Goal: Information Seeking & Learning: Find specific fact

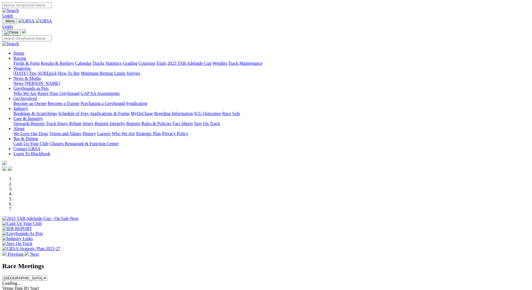
click at [41, 76] on link "News & Media" at bounding box center [26, 78] width 27 height 5
click at [74, 61] on link "Results & Replays" at bounding box center [57, 63] width 33 height 5
click at [41, 76] on link "News & Media" at bounding box center [26, 78] width 27 height 5
click at [29, 252] on img at bounding box center [27, 254] width 4 height 4
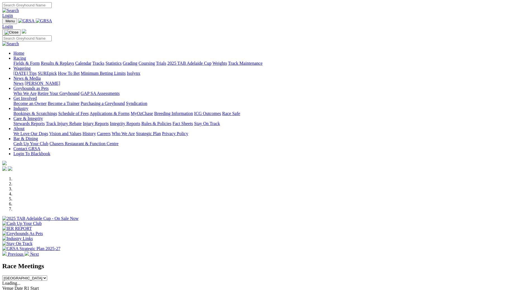
click at [29, 252] on img at bounding box center [27, 254] width 4 height 4
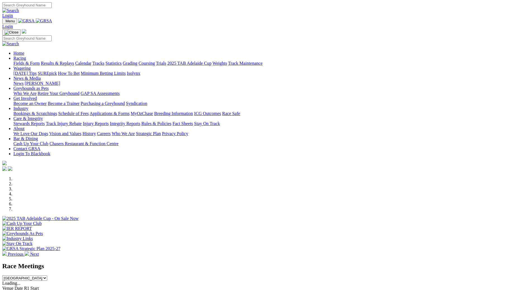
click at [29, 252] on img at bounding box center [27, 254] width 4 height 4
click at [74, 61] on link "Results & Replays" at bounding box center [57, 63] width 33 height 5
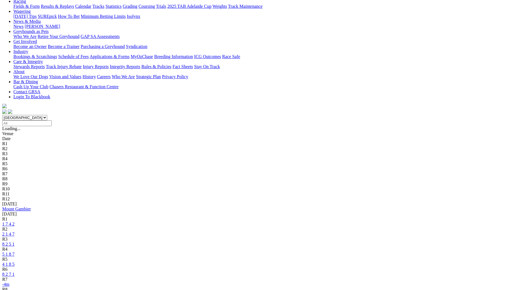
scroll to position [55, 0]
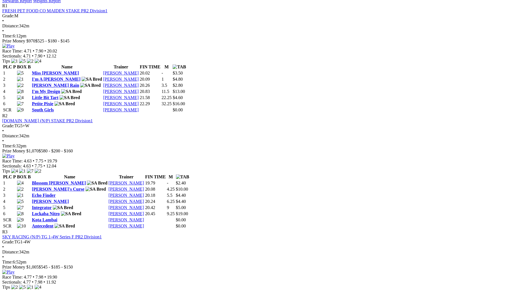
scroll to position [224, 0]
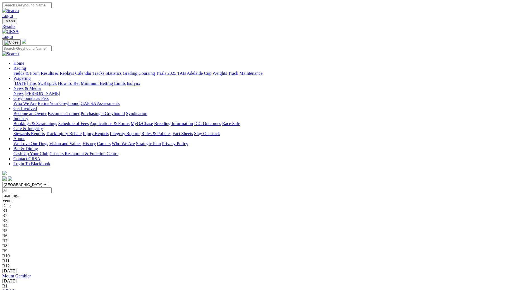
click at [26, 66] on link "Racing" at bounding box center [19, 68] width 13 height 5
click at [41, 86] on link "News & Media" at bounding box center [26, 88] width 27 height 5
